Goal: Find specific page/section: Find specific page/section

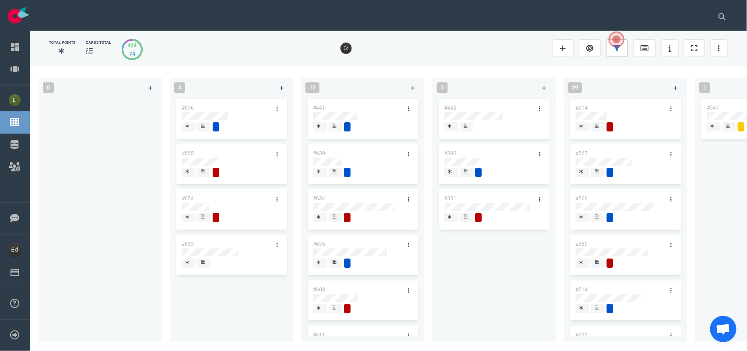
scroll to position [328, 0]
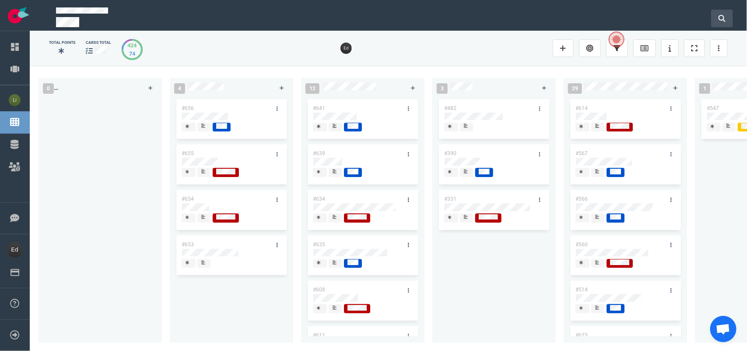
click at [717, 15] on button at bounding box center [723, 19] width 22 height 18
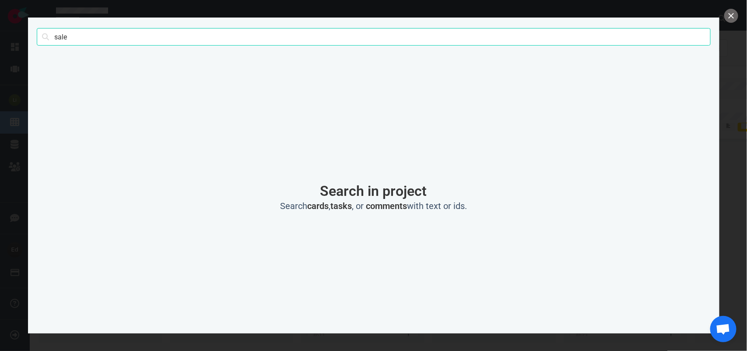
type input "sale"
click button "Search" at bounding box center [0, 0] width 0 height 0
click at [730, 14] on button "close" at bounding box center [732, 16] width 14 height 14
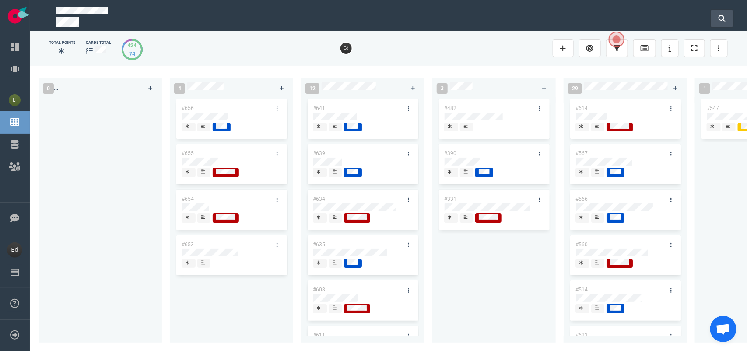
click at [719, 10] on button at bounding box center [723, 19] width 22 height 18
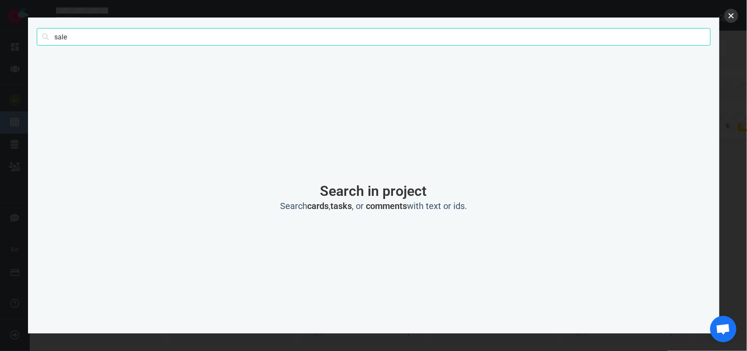
click at [732, 17] on button "close" at bounding box center [732, 16] width 14 height 14
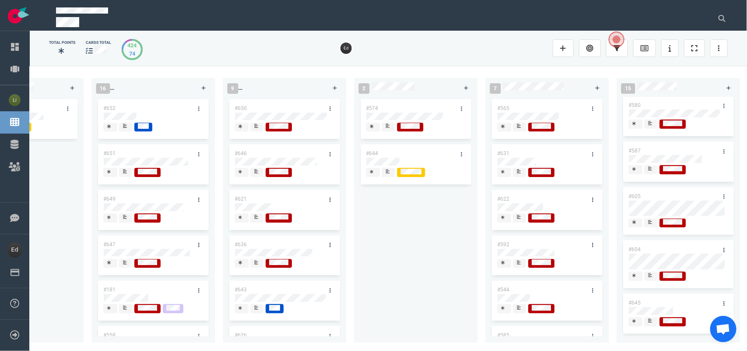
scroll to position [0, 978]
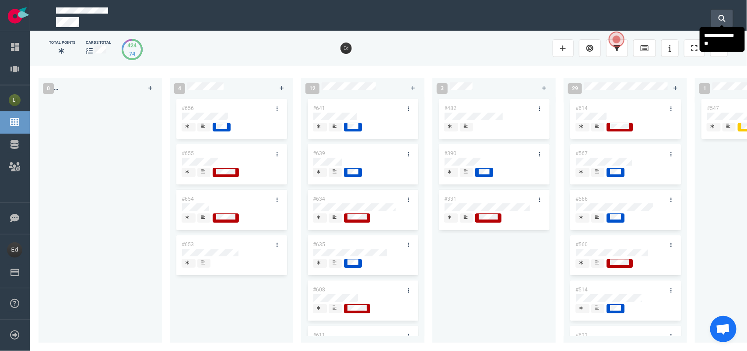
click at [721, 18] on icon at bounding box center [722, 18] width 7 height 7
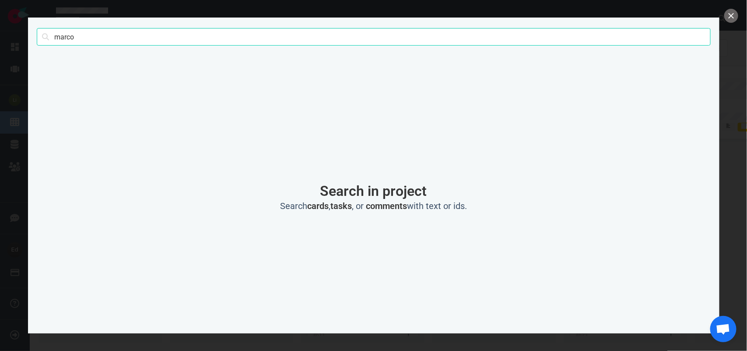
type input "marco"
click button "Search" at bounding box center [0, 0] width 0 height 0
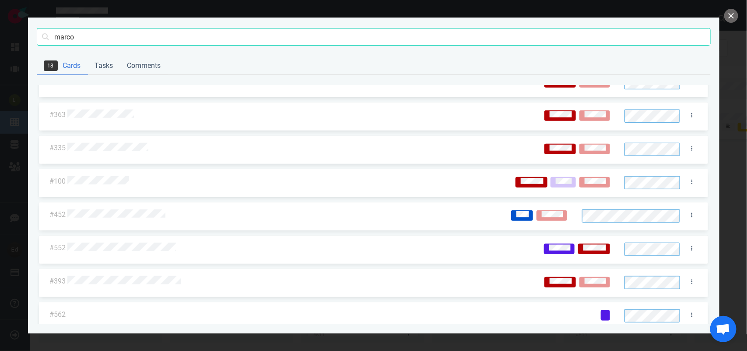
scroll to position [358, 0]
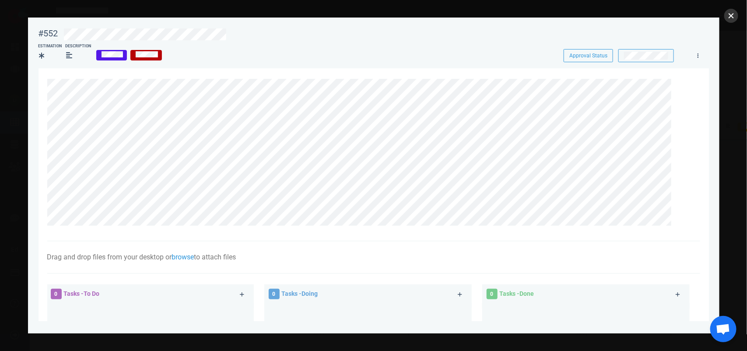
click at [732, 18] on button "close" at bounding box center [732, 16] width 14 height 14
